Goal: Find specific page/section: Find specific page/section

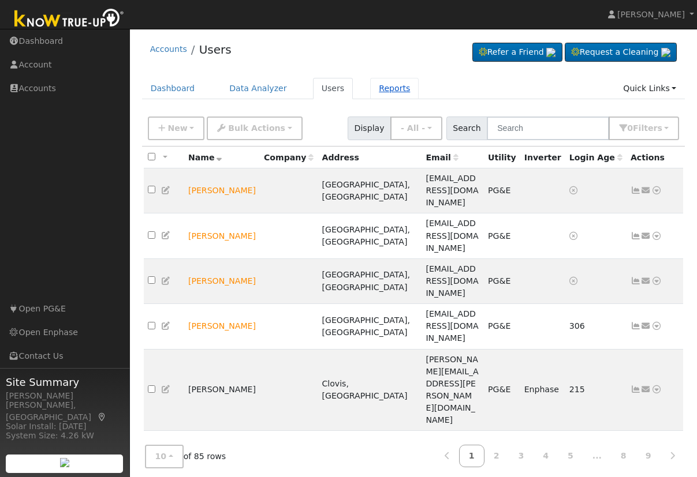
click at [376, 91] on link "Reports" at bounding box center [394, 88] width 48 height 21
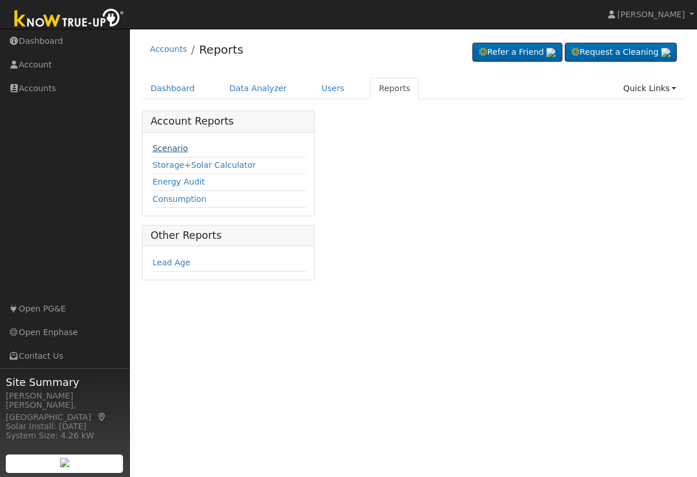
click at [174, 147] on link "Scenario" at bounding box center [169, 148] width 35 height 9
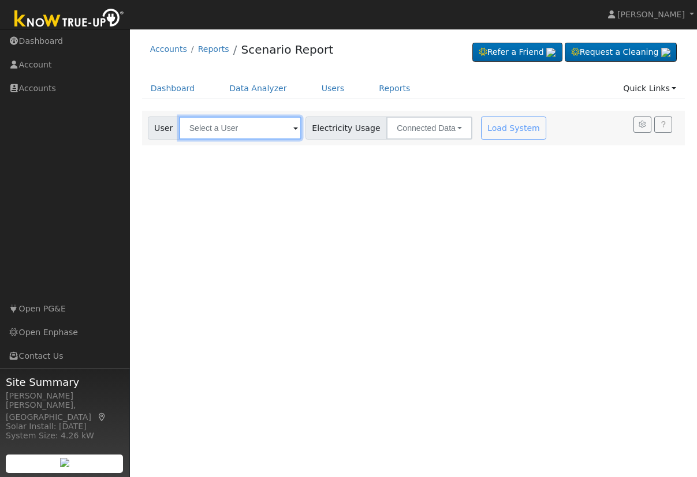
click at [219, 125] on input "text" at bounding box center [240, 128] width 122 height 23
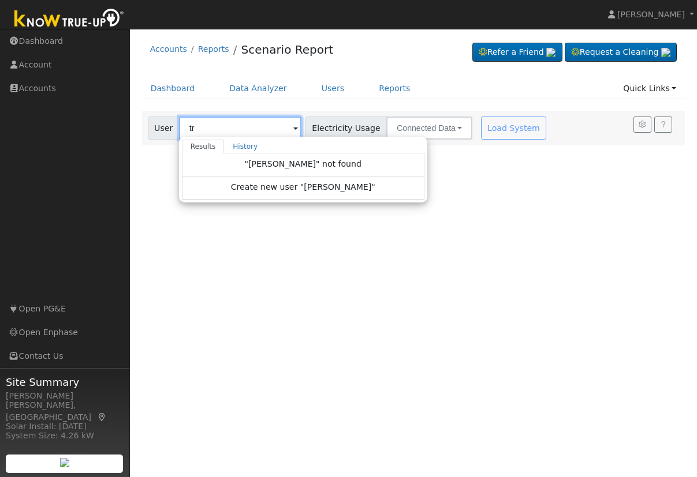
type input "t"
type input "k"
type input "j"
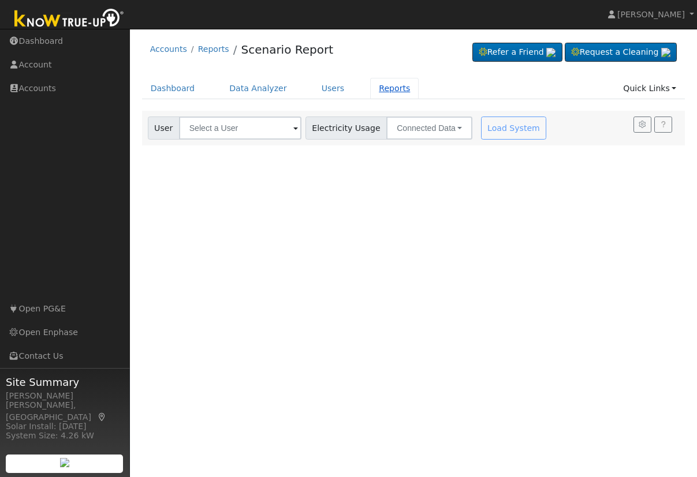
click at [379, 89] on link "Reports" at bounding box center [394, 88] width 48 height 21
